Goal: Information Seeking & Learning: Learn about a topic

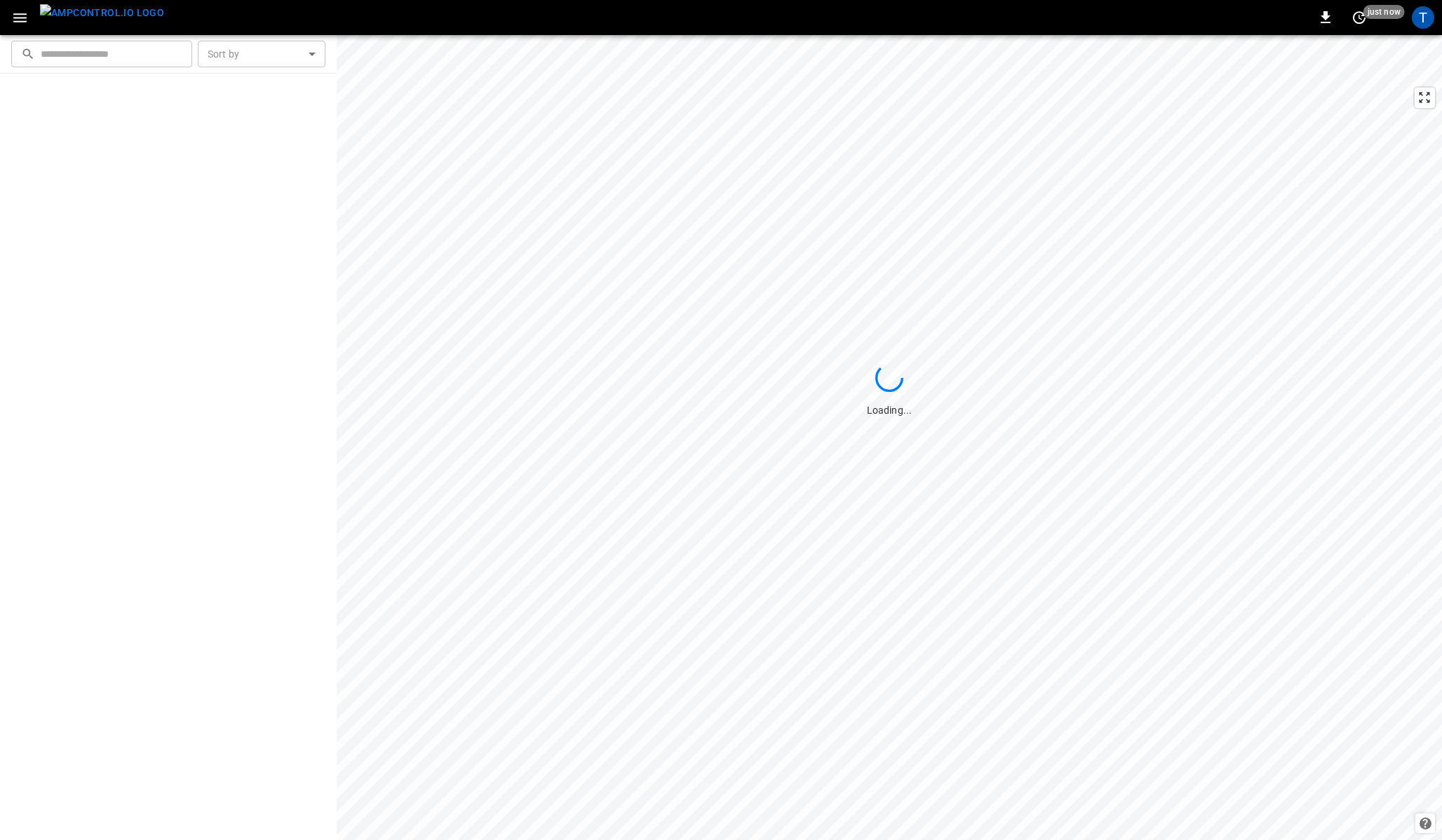
click at [554, 13] on div "0 just now T" at bounding box center [721, 17] width 1442 height 35
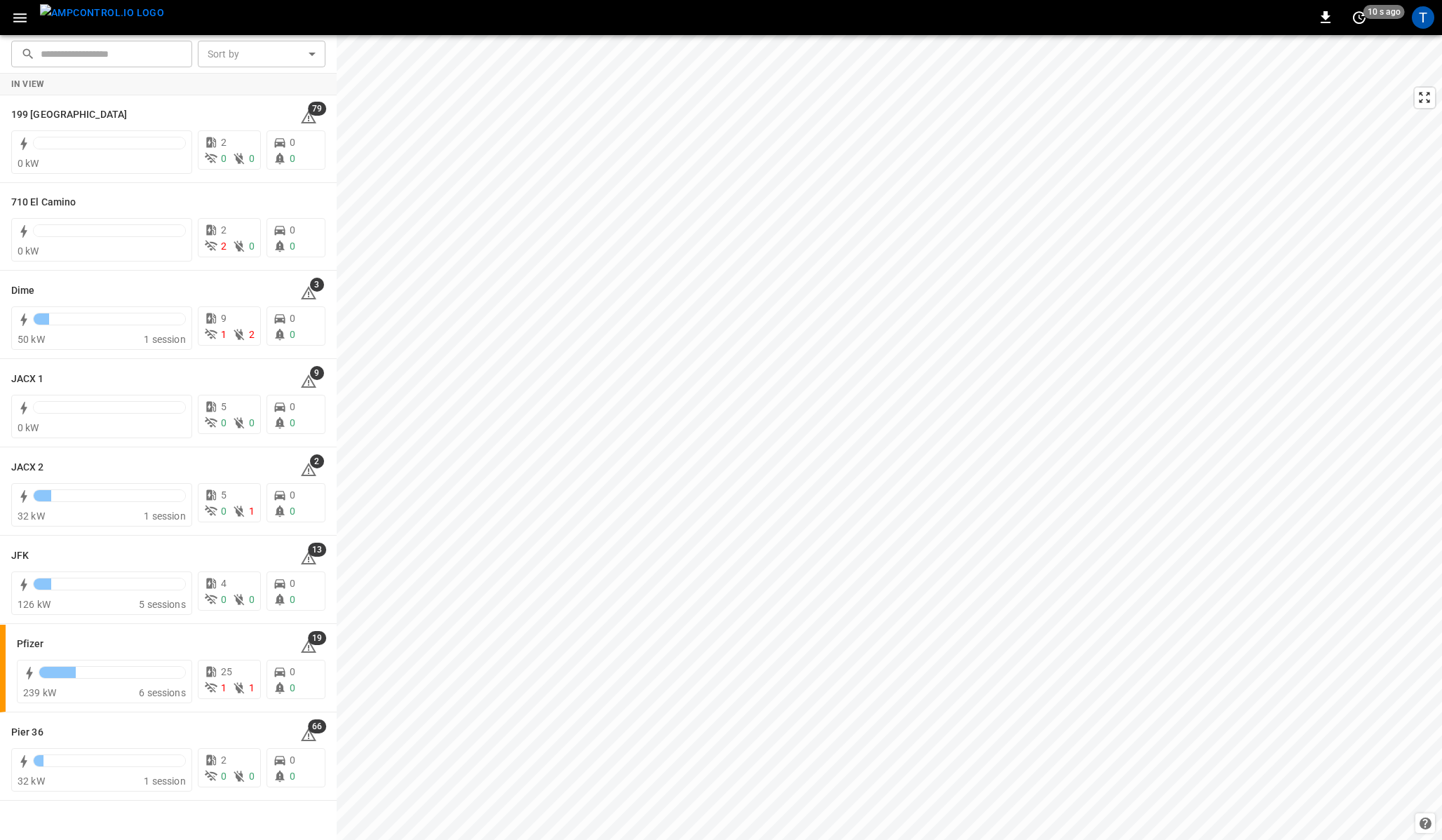
click at [21, 19] on icon "button" at bounding box center [19, 17] width 17 height 17
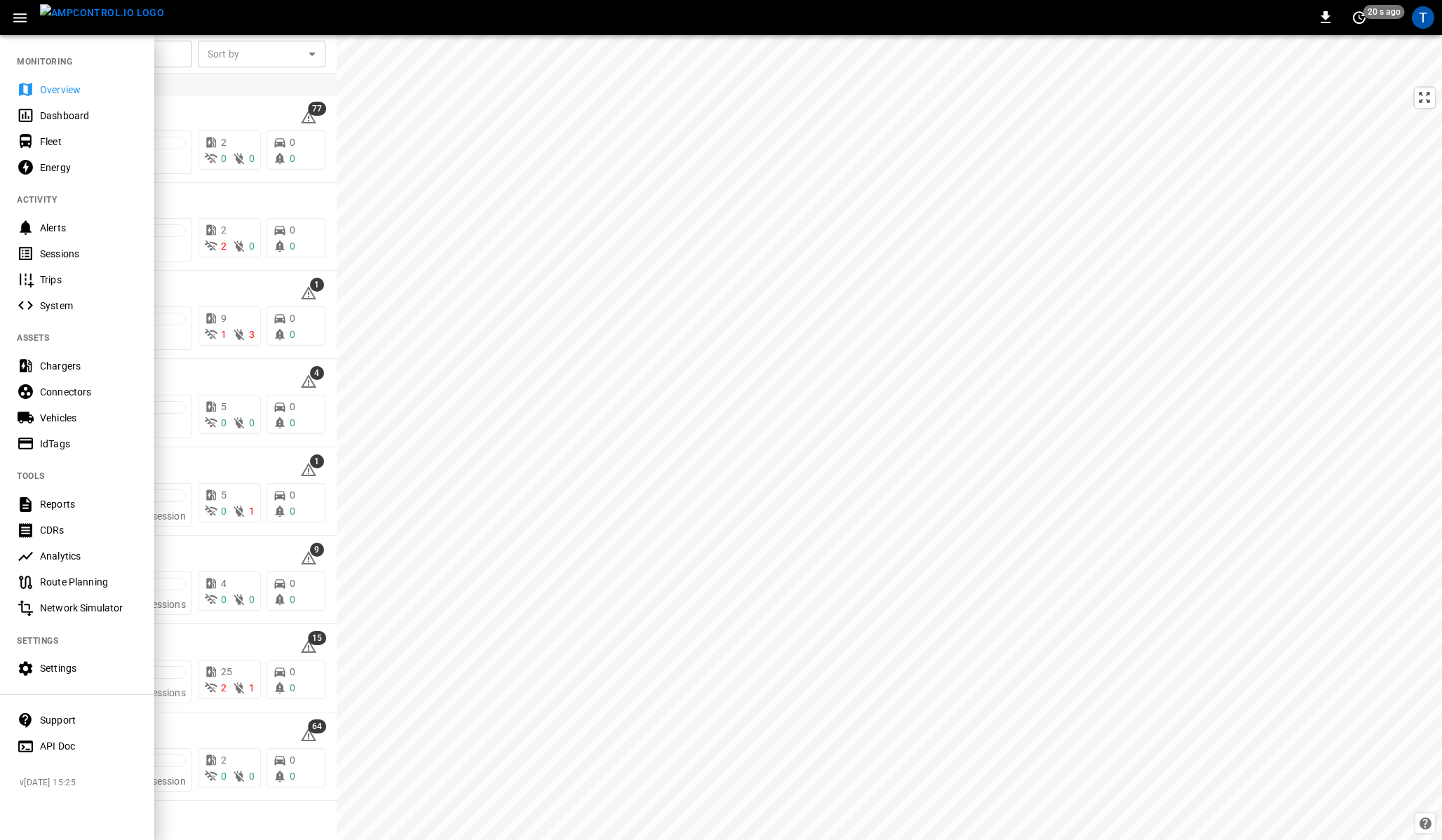
click at [1432, 25] on div "T" at bounding box center [1423, 18] width 27 height 27
click at [1425, 22] on div "T" at bounding box center [1423, 17] width 22 height 22
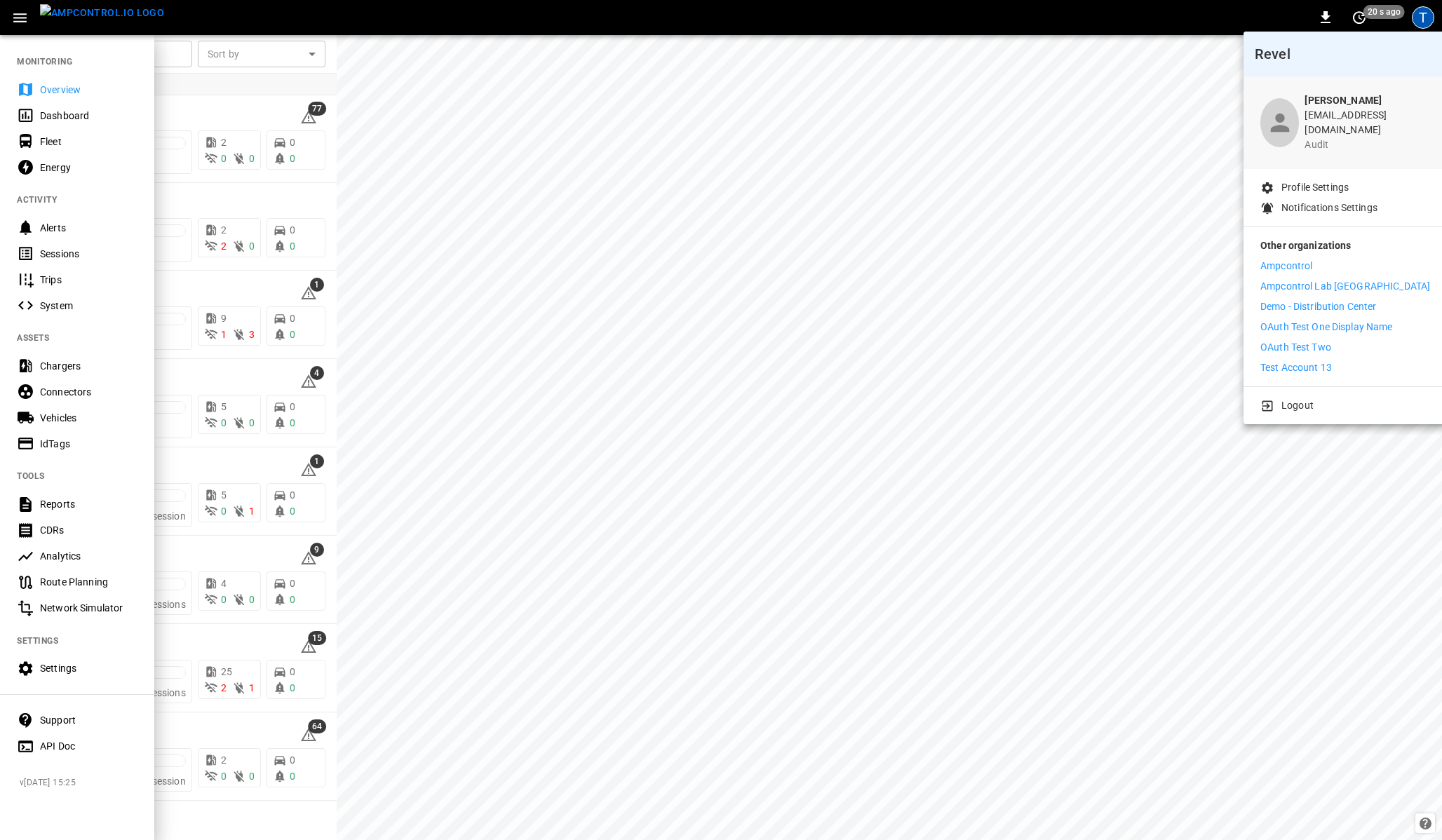
click at [49, 723] on div at bounding box center [721, 420] width 1442 height 840
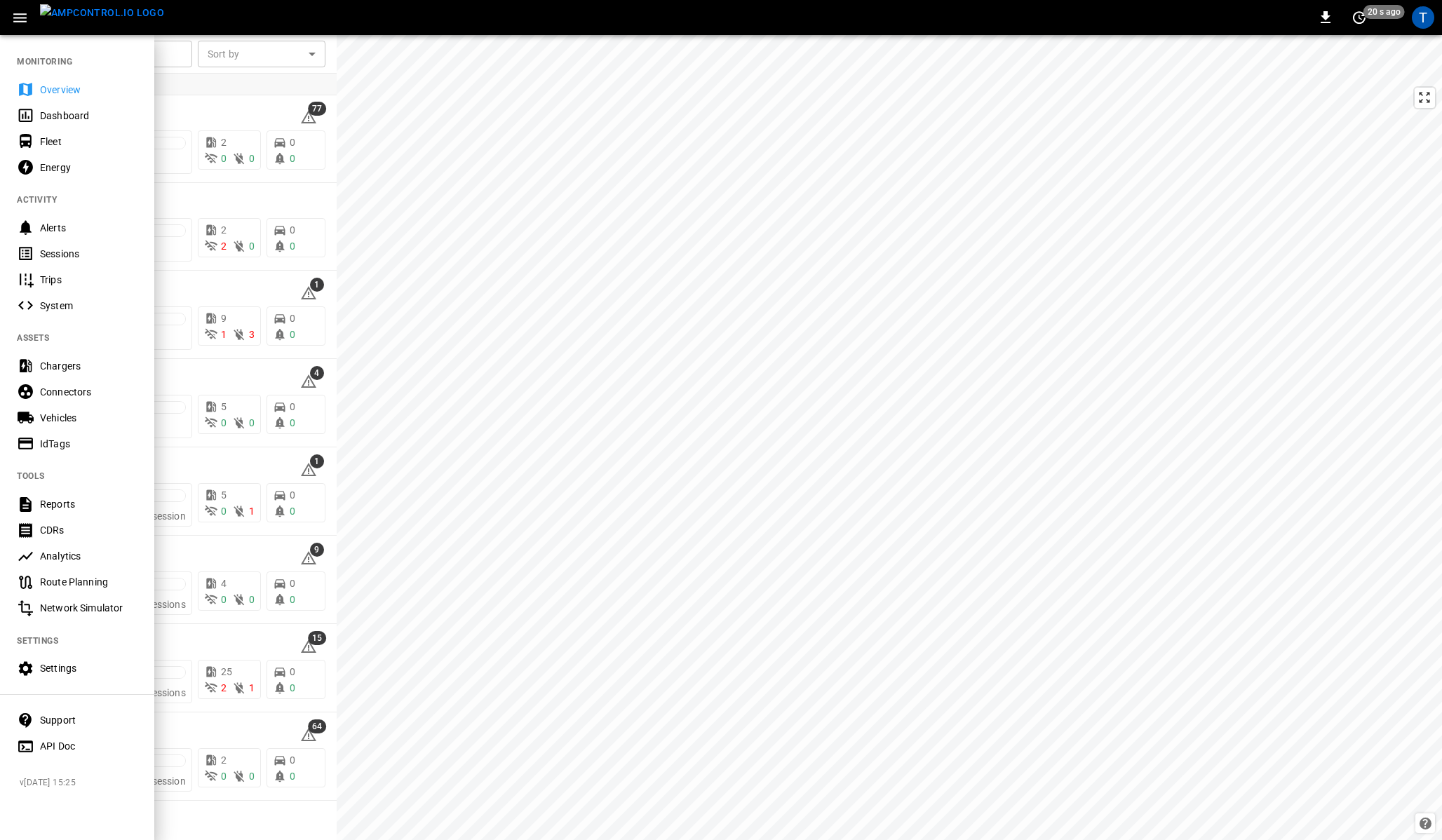
click at [49, 723] on div "Revel Thaigo Pereira [EMAIL_ADDRESS][DOMAIN_NAME] audit Profile Settings Notifi…" at bounding box center [721, 421] width 1442 height 837
click at [63, 718] on div "Support" at bounding box center [88, 719] width 97 height 14
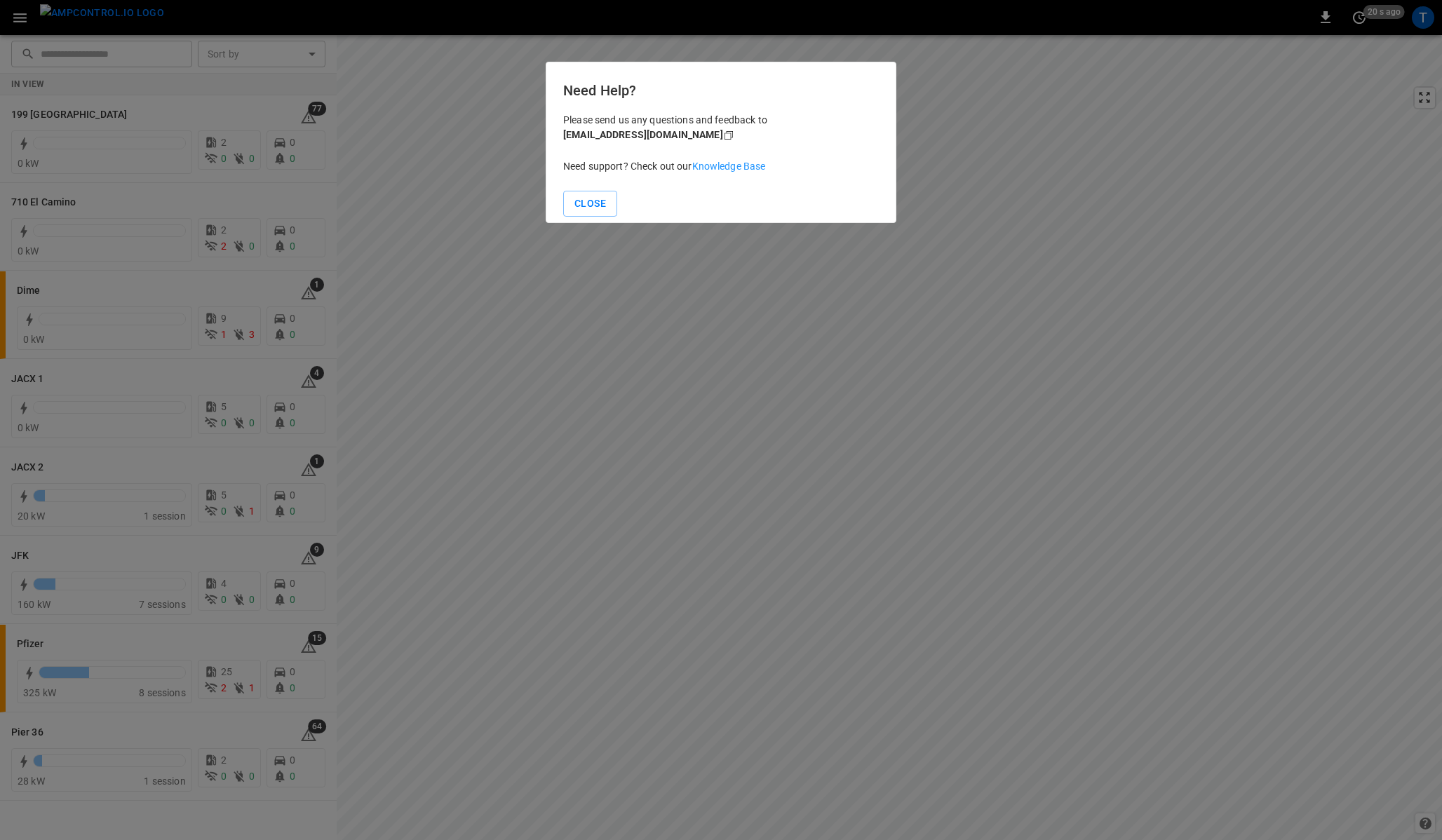
click at [708, 167] on link "Knowledge Base" at bounding box center [729, 165] width 73 height 11
click at [587, 207] on button "Close" at bounding box center [590, 204] width 54 height 26
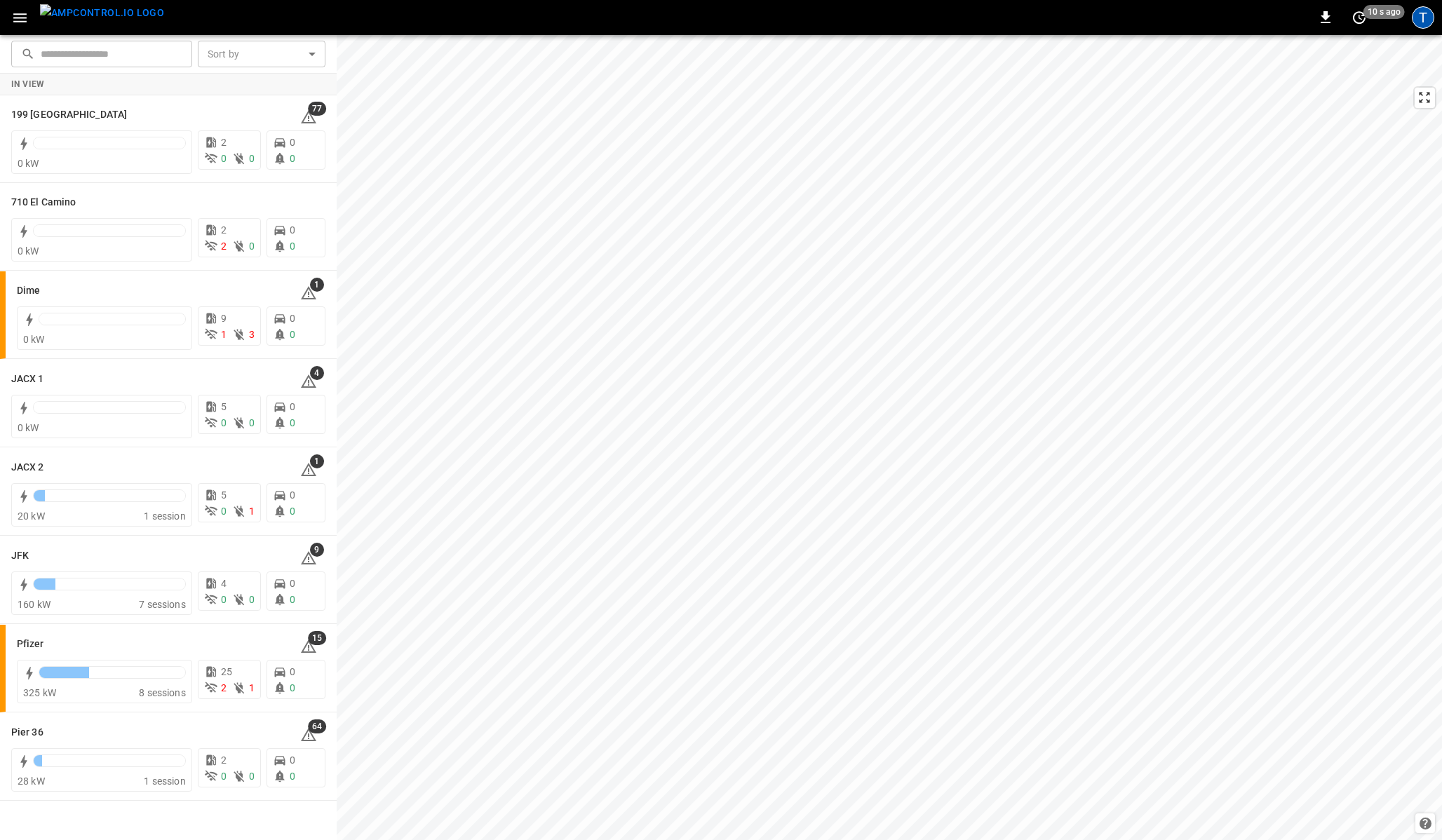
click at [1427, 21] on div "T" at bounding box center [1423, 17] width 22 height 22
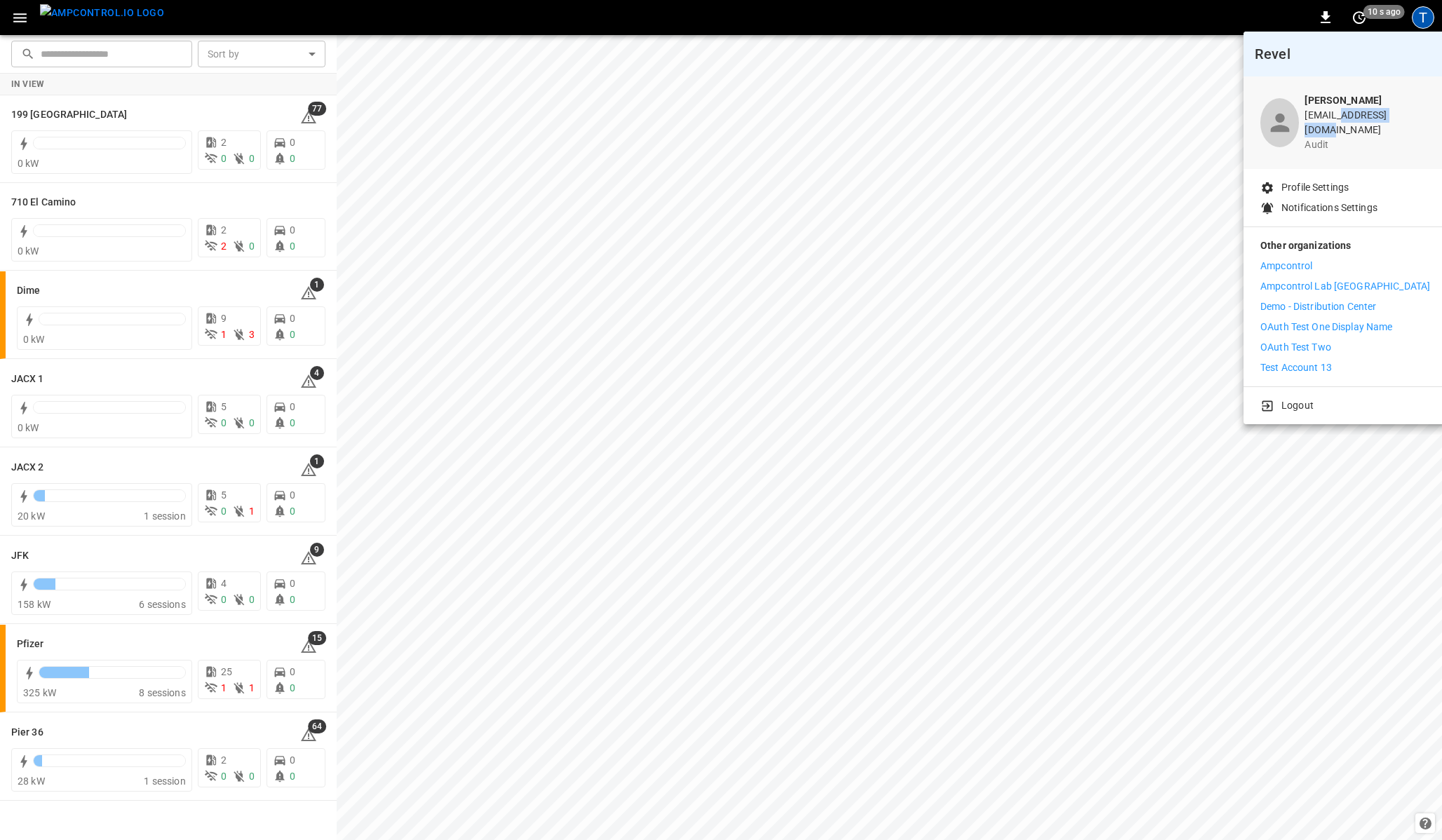
drag, startPoint x: 1353, startPoint y: 118, endPoint x: 1419, endPoint y: 119, distance: 66.0
click at [1419, 119] on div "Thaigo Pereira thiago@ampcontrol.io audit" at bounding box center [1345, 123] width 204 height 93
copy p "ampcontrol.io"
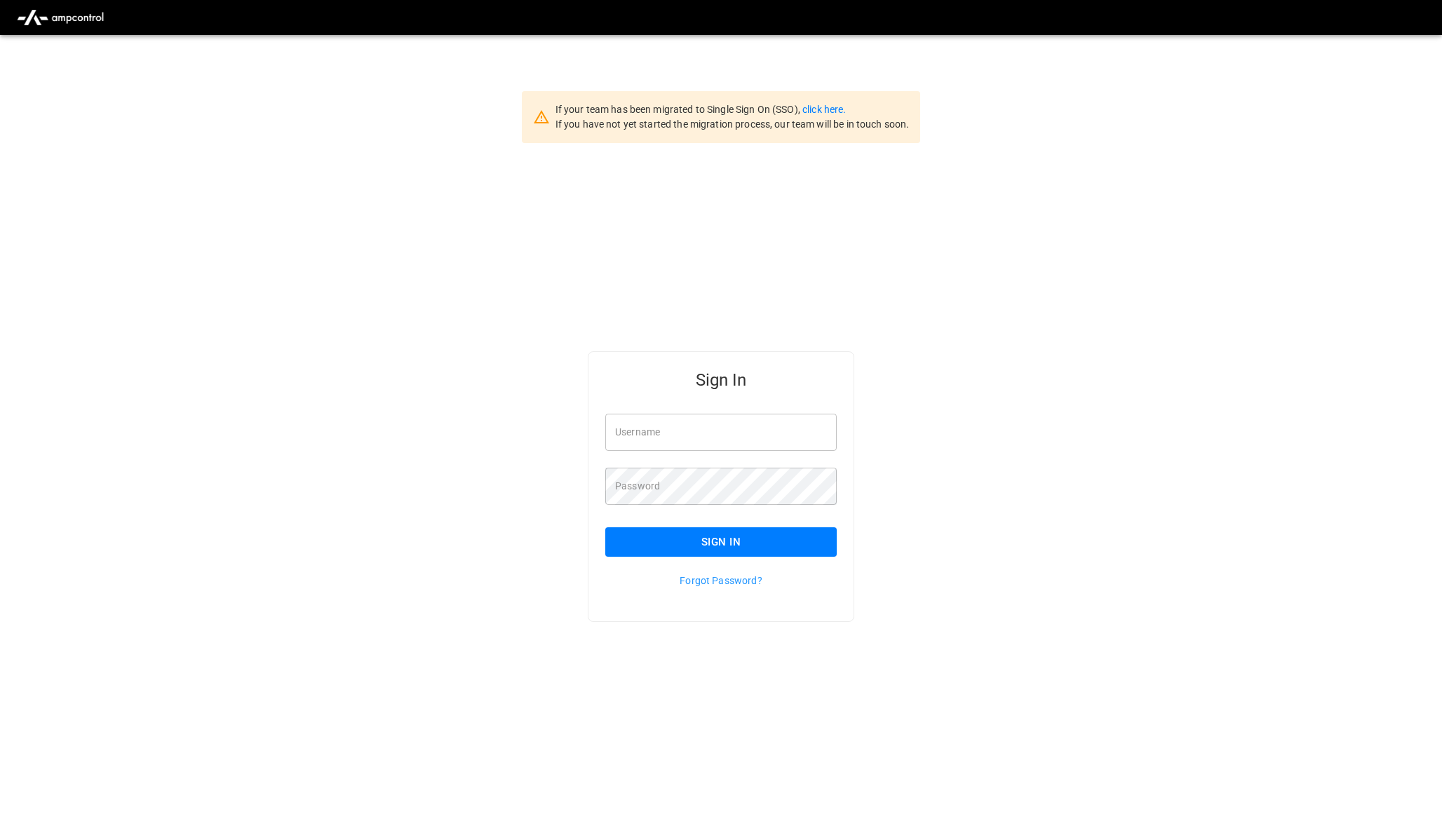
click at [756, 440] on input "Username" at bounding box center [721, 433] width 231 height 37
type input "**********"
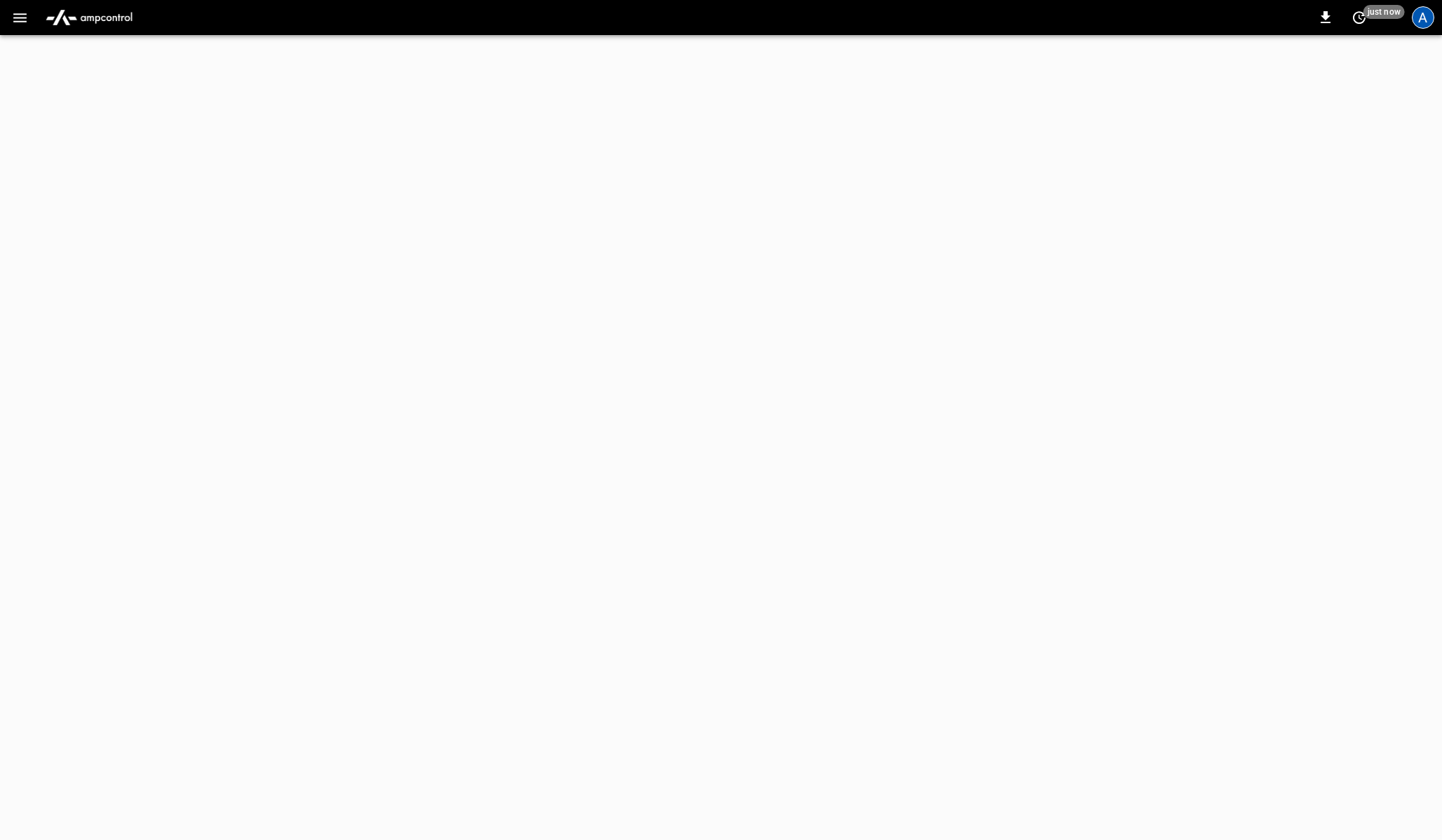
click at [1416, 17] on div "A" at bounding box center [1423, 17] width 22 height 22
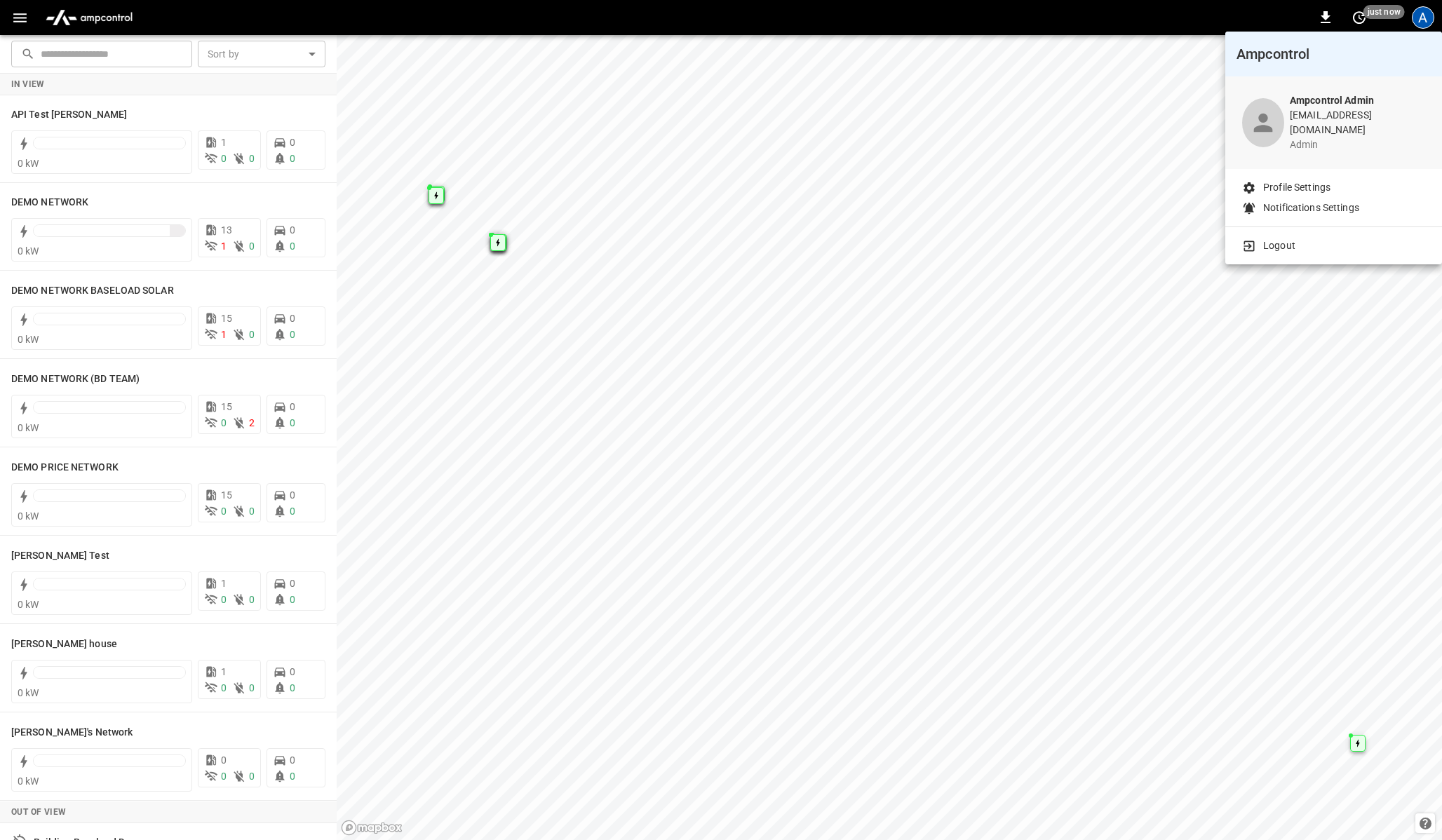
click at [1285, 238] on p "Logout" at bounding box center [1279, 246] width 32 height 15
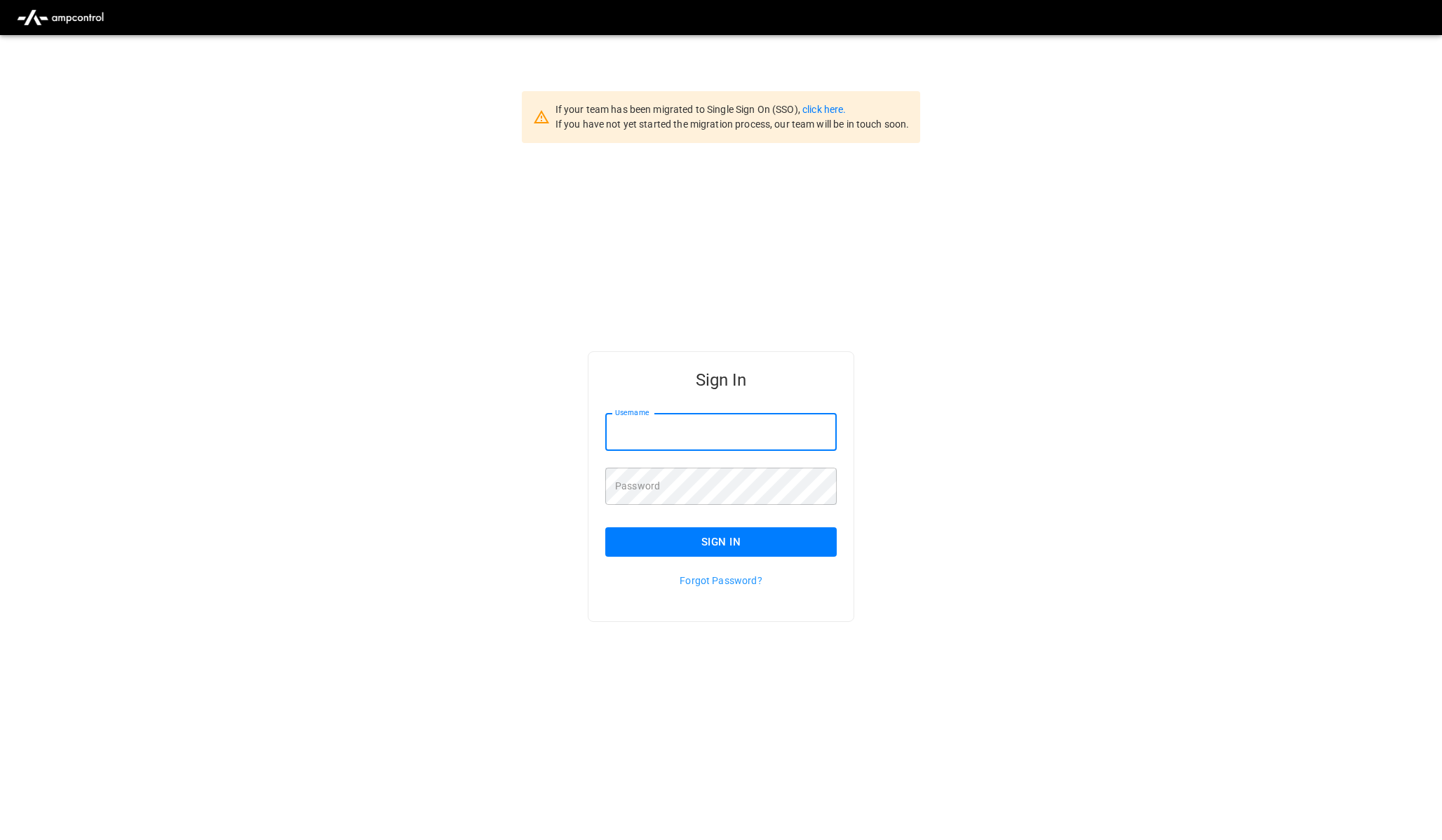
click at [657, 422] on input "Username" at bounding box center [721, 433] width 231 height 37
type input "**********"
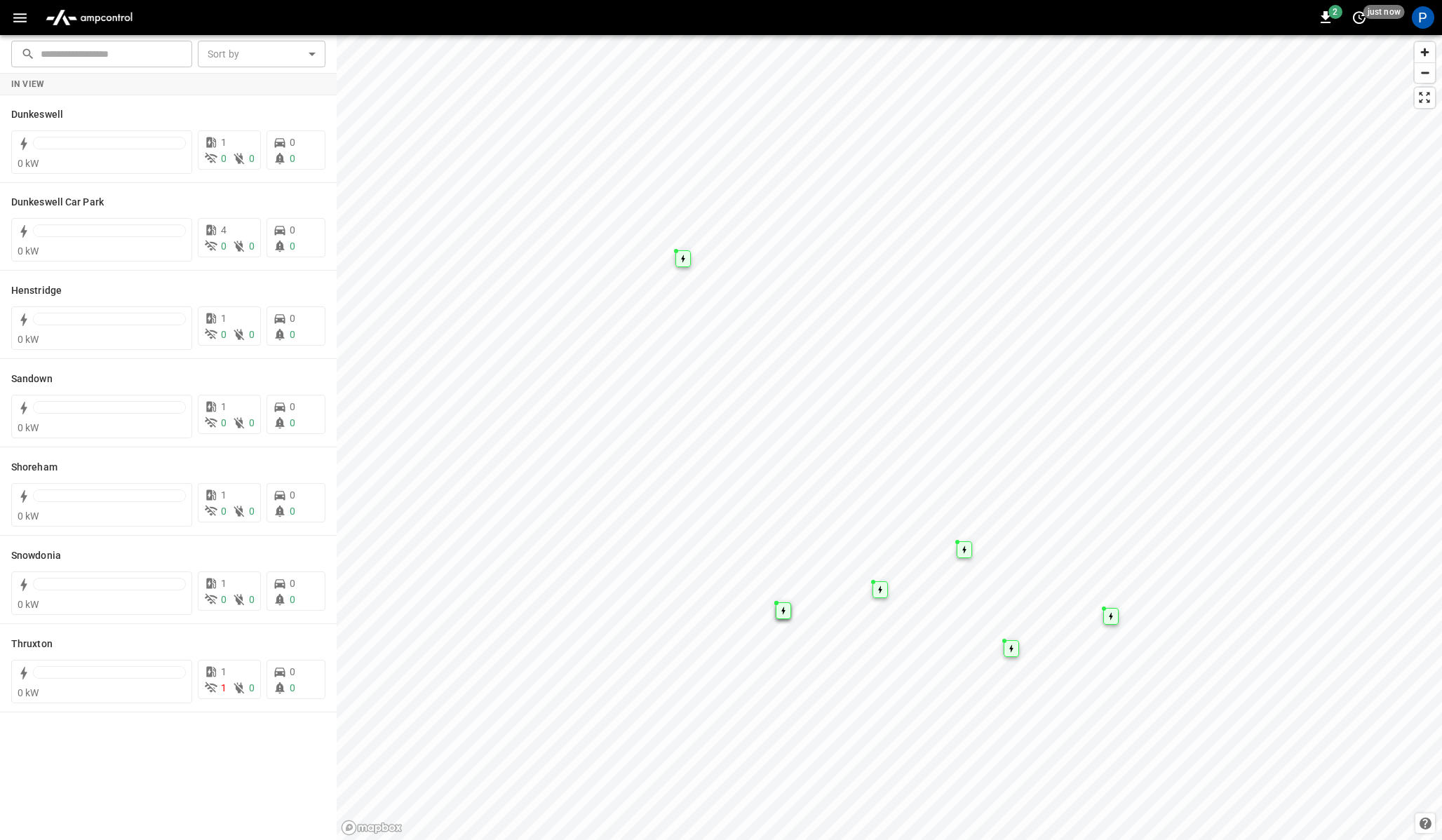
click at [19, 16] on icon "button" at bounding box center [19, 17] width 17 height 17
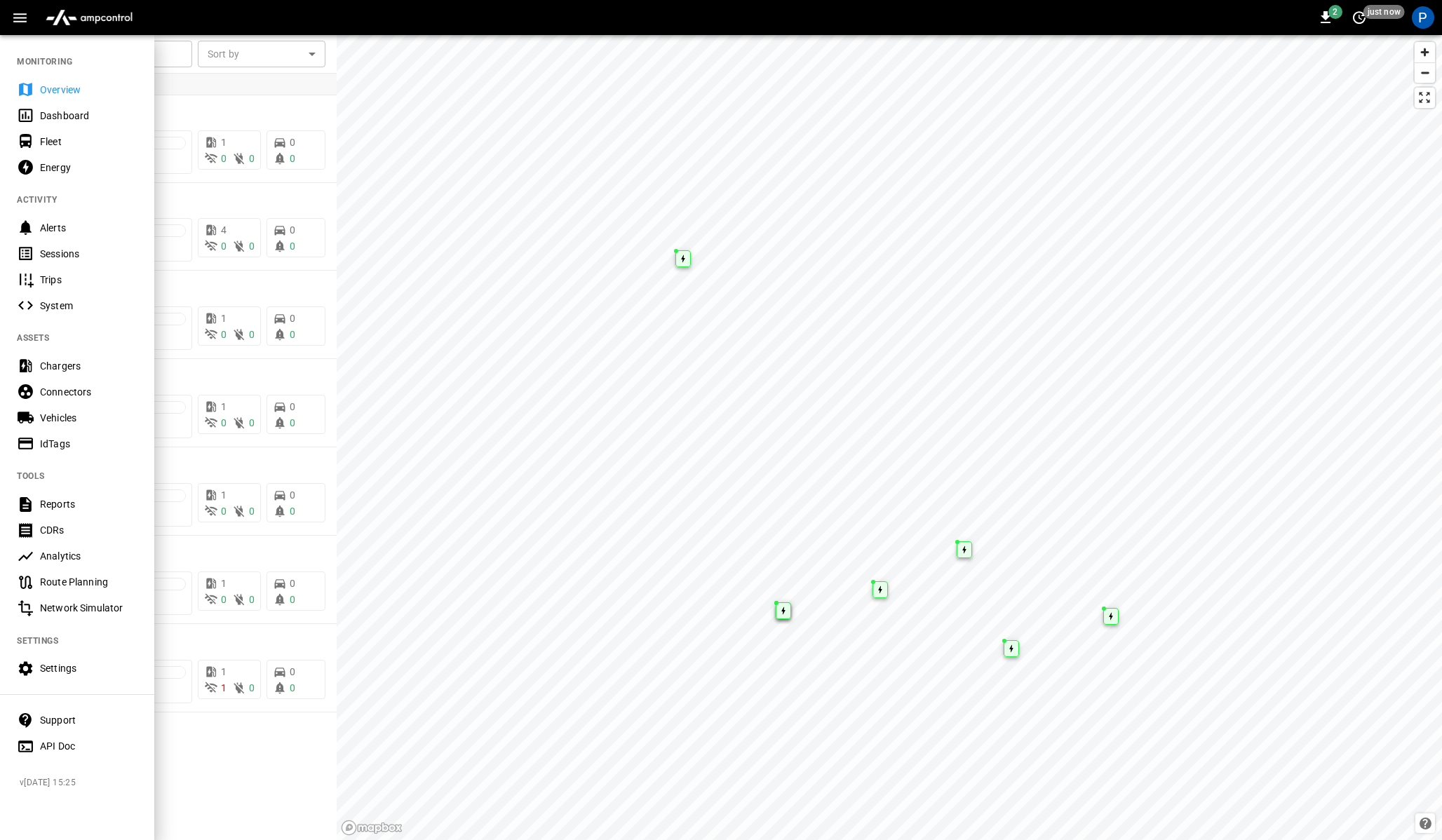
click at [58, 716] on div "Support" at bounding box center [88, 719] width 97 height 14
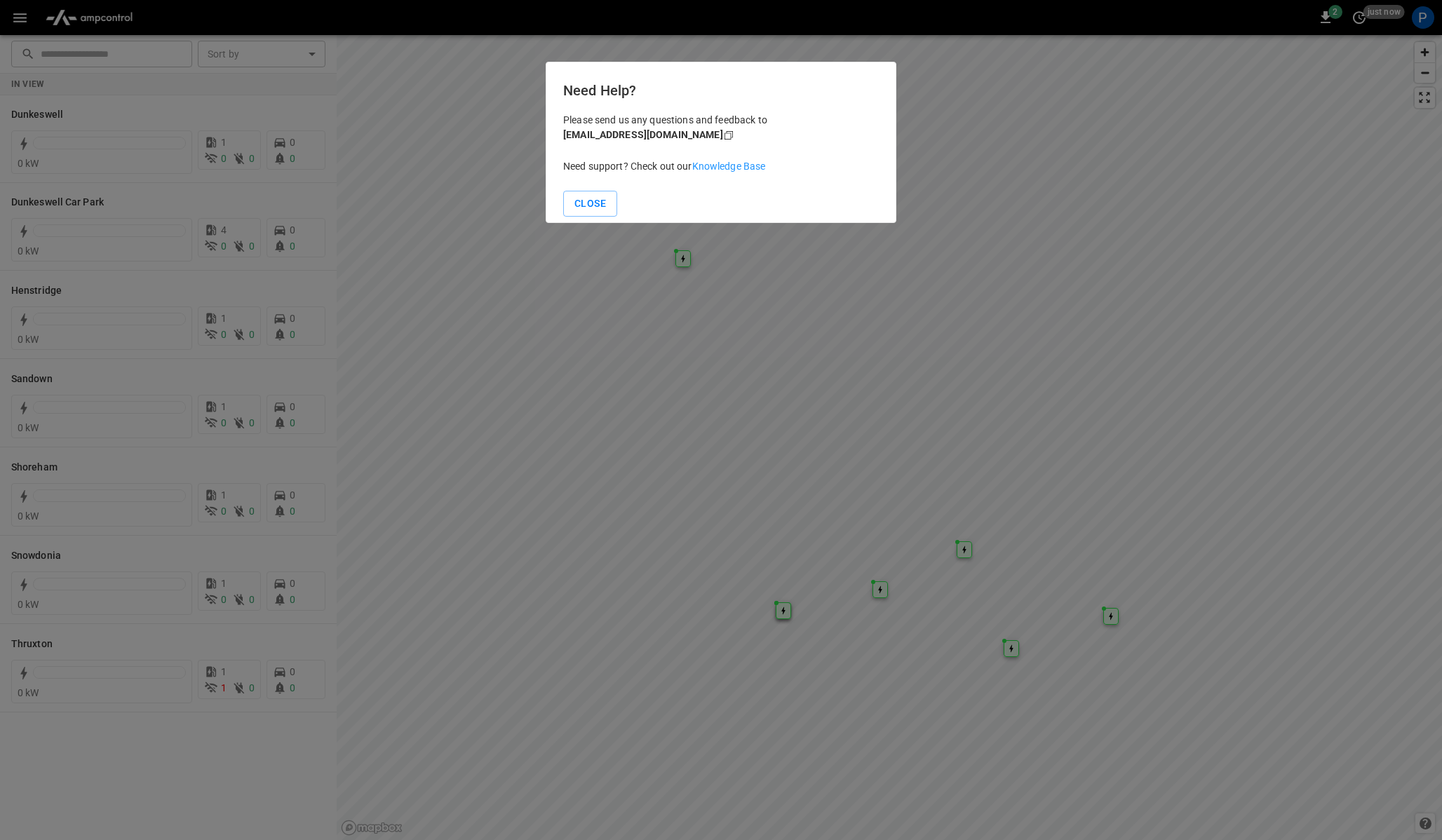
click at [735, 163] on link "Knowledge Base" at bounding box center [729, 165] width 73 height 11
click at [600, 207] on button "Close" at bounding box center [590, 204] width 54 height 26
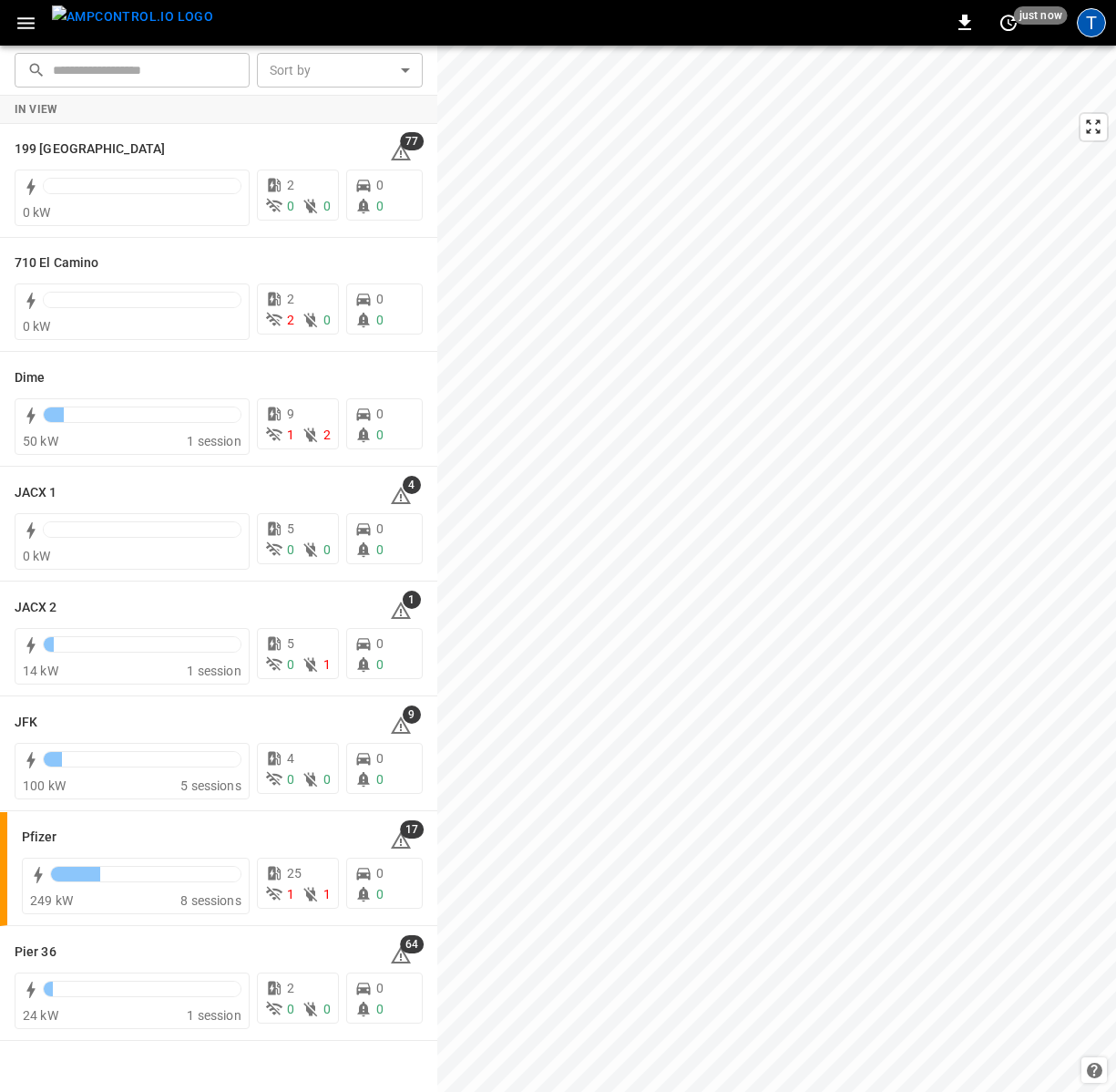
click at [1097, 24] on div "T" at bounding box center [1092, 22] width 29 height 29
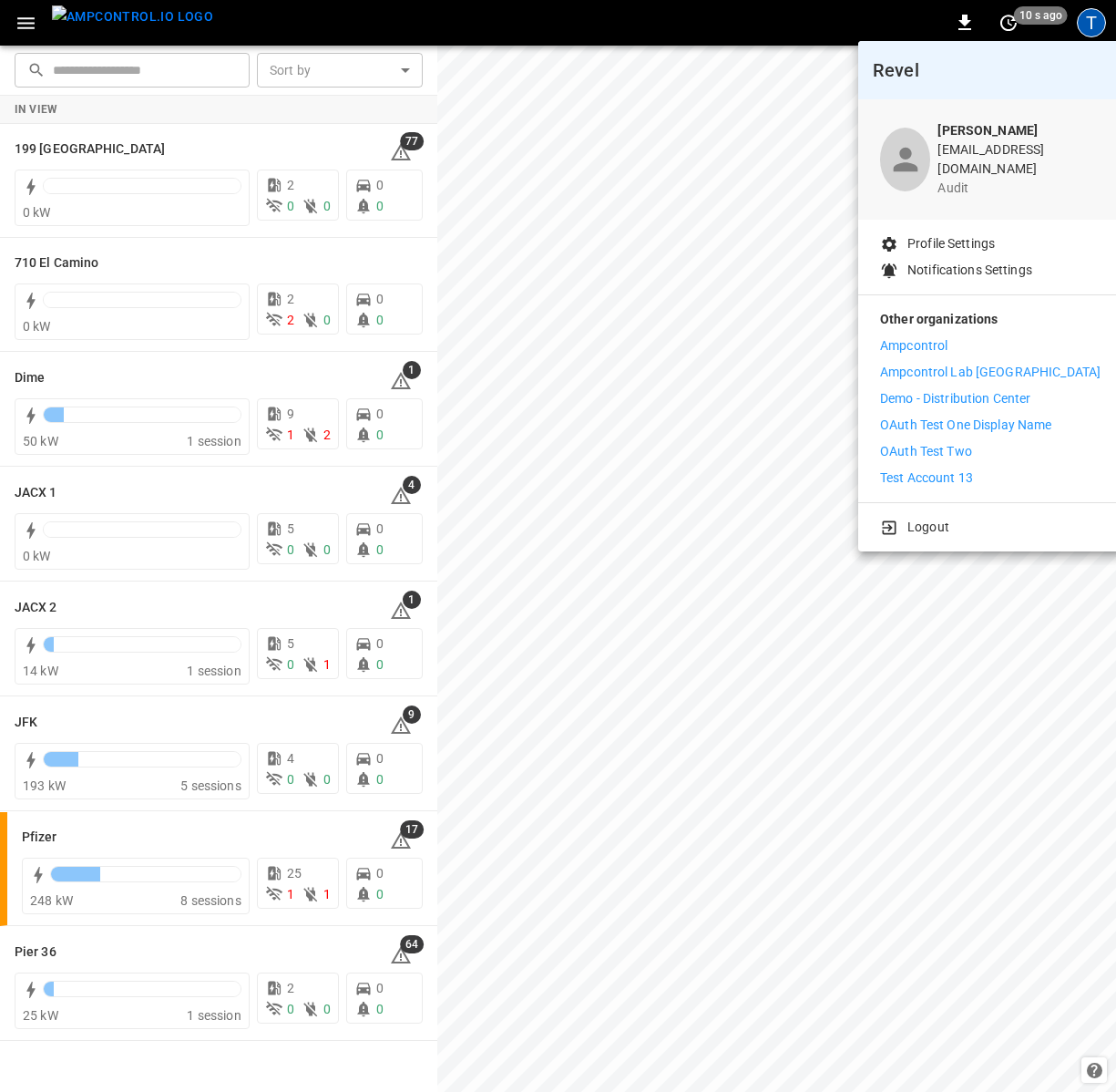
click at [930, 389] on p "Demo - Distribution Center" at bounding box center [955, 399] width 151 height 19
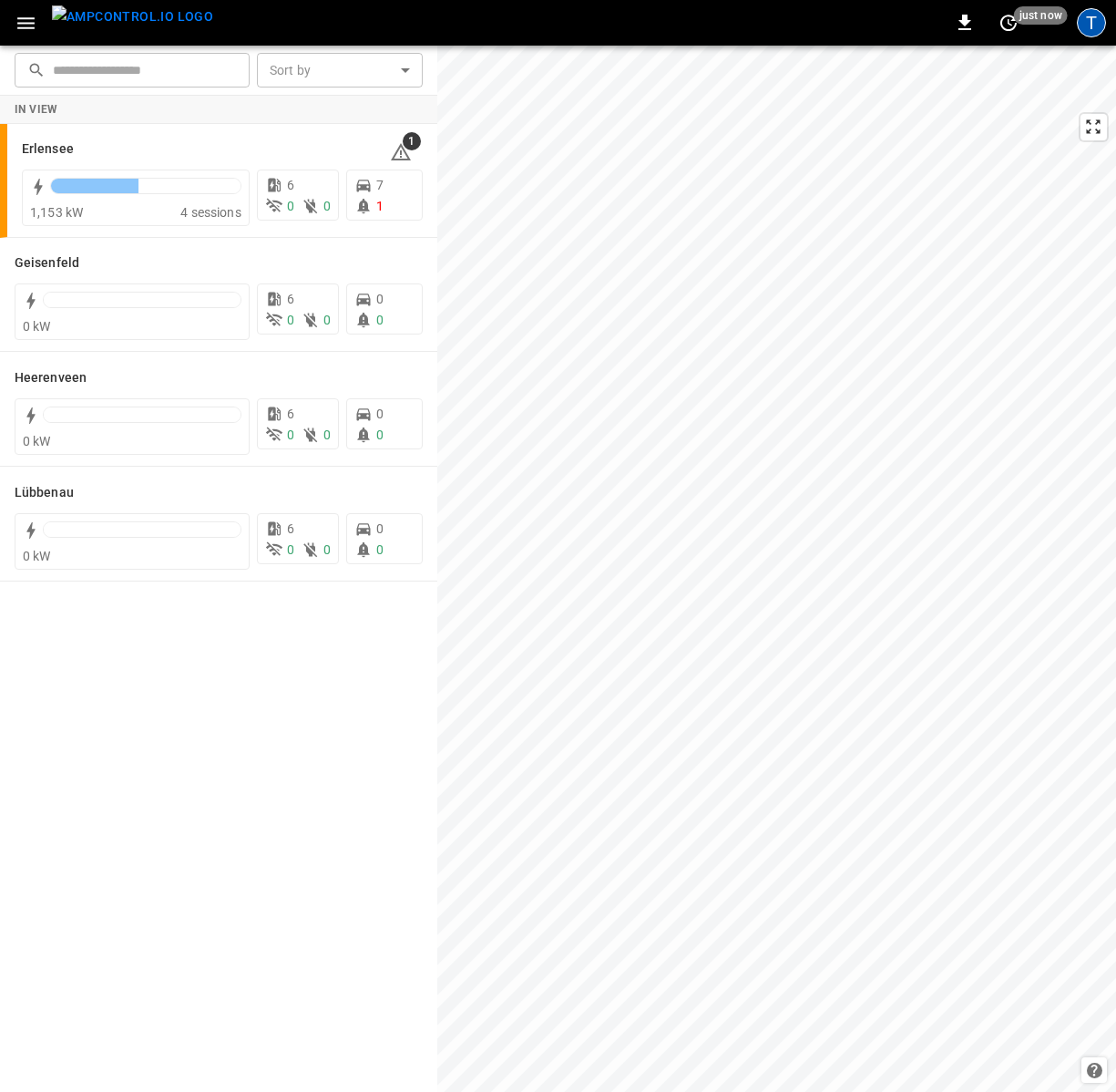
click at [1092, 21] on div "T" at bounding box center [1092, 22] width 29 height 29
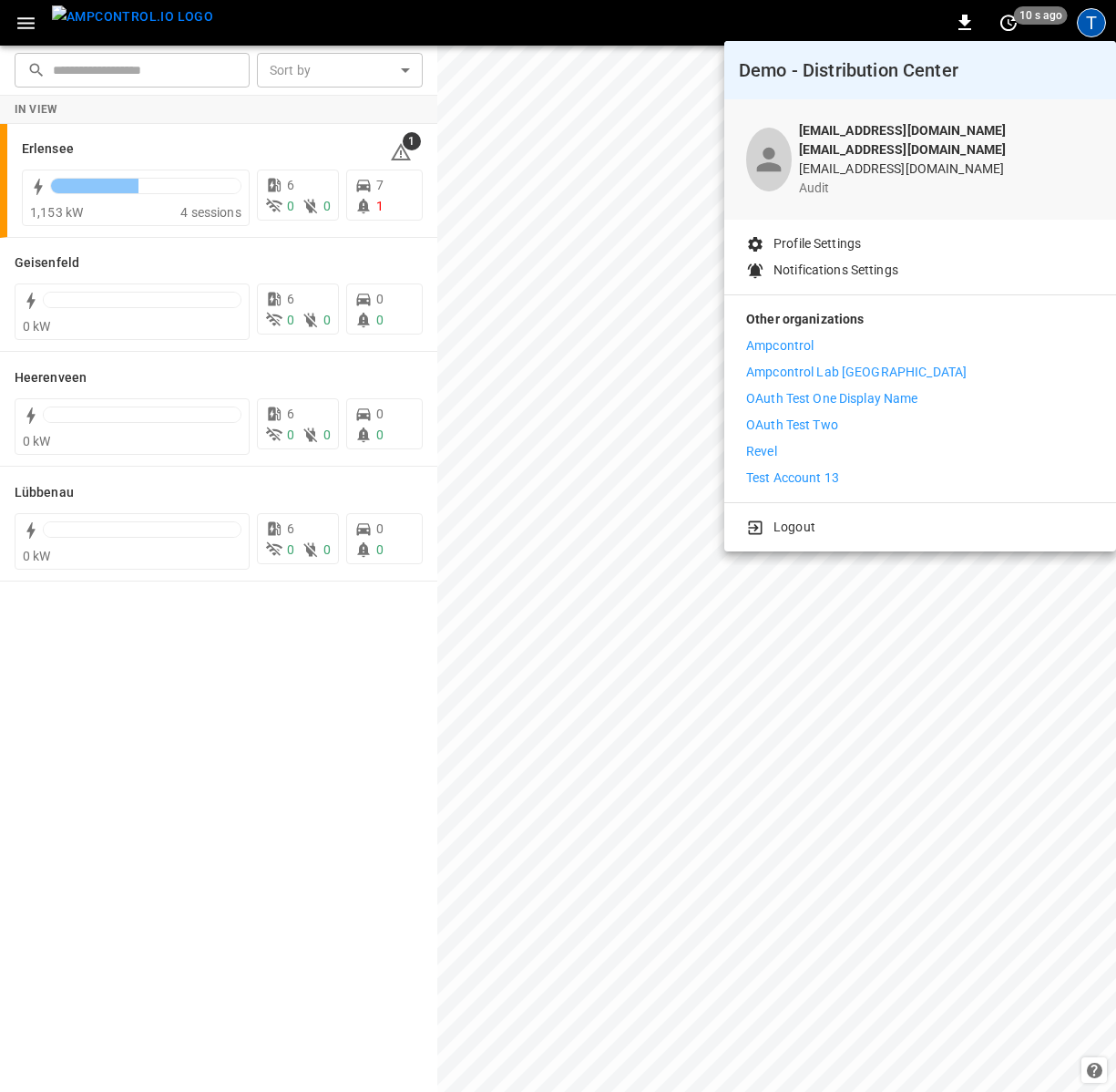
click at [491, 30] on div at bounding box center [558, 546] width 1116 height 1092
